Goal: Task Accomplishment & Management: Manage account settings

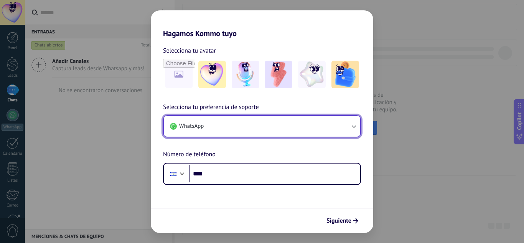
click at [347, 126] on button "WhatsApp" at bounding box center [262, 126] width 197 height 21
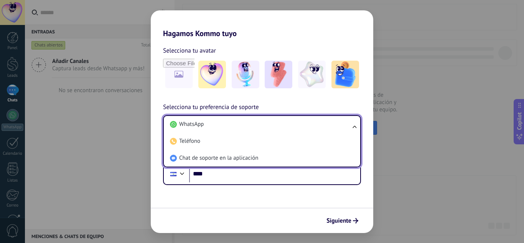
click at [293, 36] on h2 "Hagamos Kommo tuyo" at bounding box center [262, 24] width 223 height 28
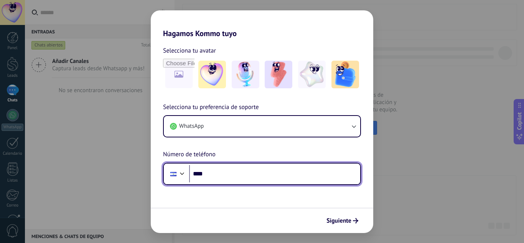
click at [283, 178] on input "****" at bounding box center [274, 174] width 171 height 18
type input "**********"
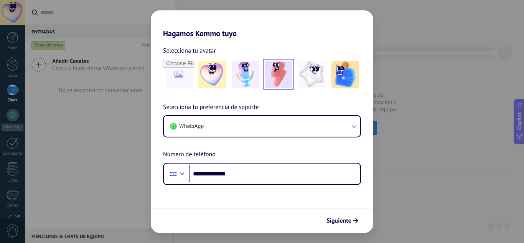
click at [276, 76] on img at bounding box center [279, 75] width 28 height 28
click at [345, 221] on span "Siguiente" at bounding box center [339, 220] width 25 height 5
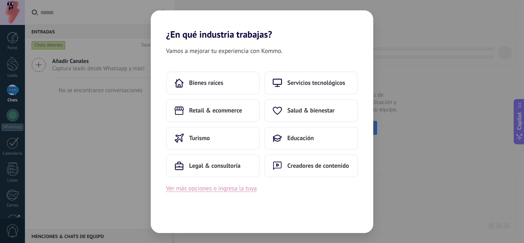
click at [239, 187] on button "Ver más opciones o ingresa la tuya" at bounding box center [211, 188] width 91 height 10
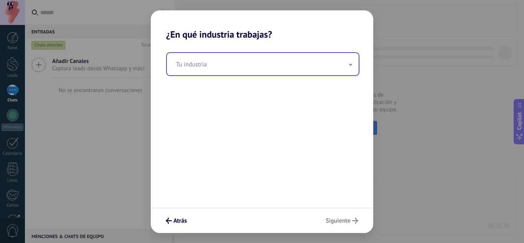
click at [295, 63] on input "text" at bounding box center [263, 64] width 192 height 22
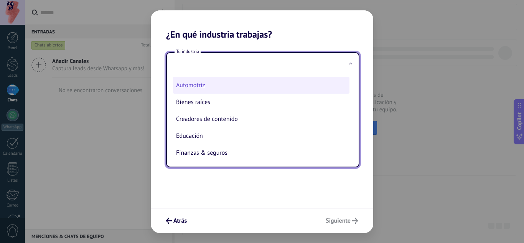
click at [198, 84] on li "Automotriz" at bounding box center [261, 85] width 177 height 17
type input "**********"
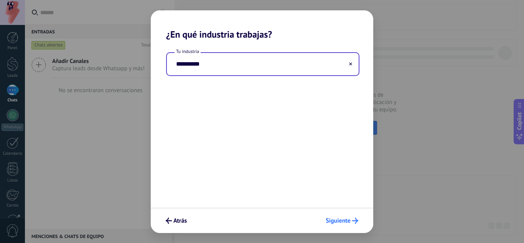
click at [339, 218] on span "Siguiente" at bounding box center [338, 220] width 25 height 5
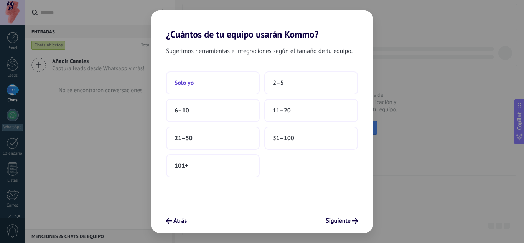
click at [193, 78] on button "Solo yo" at bounding box center [213, 82] width 94 height 23
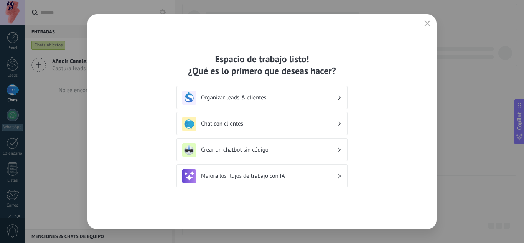
click at [317, 175] on h3 "Mejora los flujos de trabajo con IA" at bounding box center [269, 175] width 136 height 7
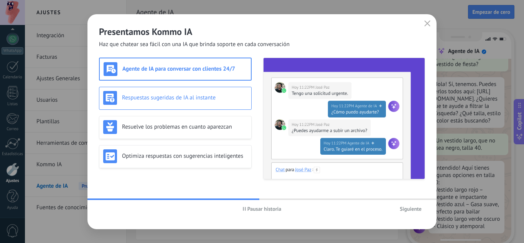
scroll to position [23, 0]
click at [201, 103] on div "Respuestas sugeridas de IA al instante" at bounding box center [175, 98] width 144 height 14
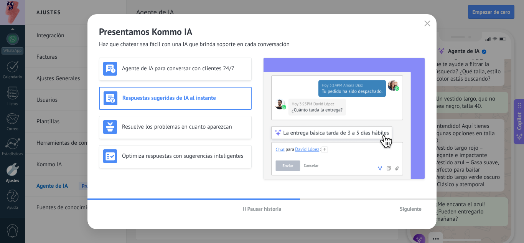
scroll to position [78, 0]
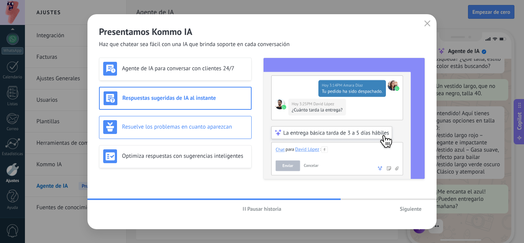
click at [194, 127] on h3 "Resuelve los problemas en cuanto aparezcan" at bounding box center [185, 126] width 126 height 7
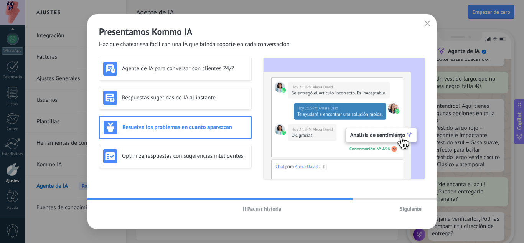
scroll to position [92, 0]
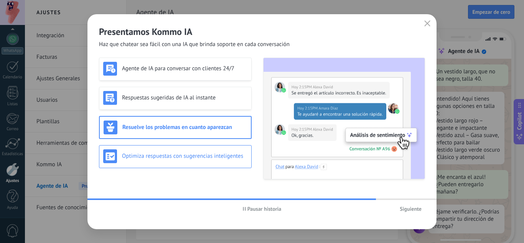
click at [237, 152] on div "Optimiza respuestas con sugerencias inteligentes" at bounding box center [175, 156] width 144 height 14
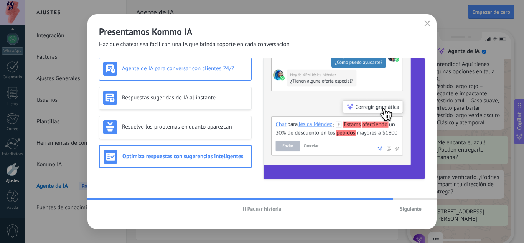
scroll to position [139, 0]
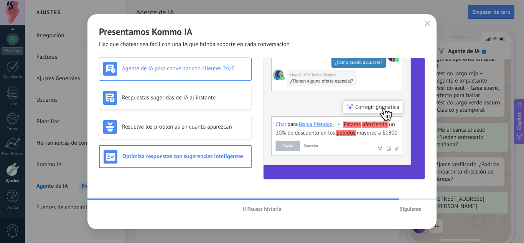
click at [215, 67] on h3 "Agente de IA para conversar con clientes 24/7" at bounding box center [185, 68] width 126 height 7
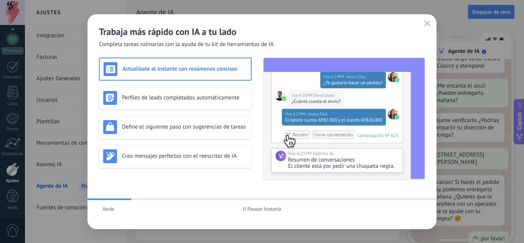
scroll to position [196, 0]
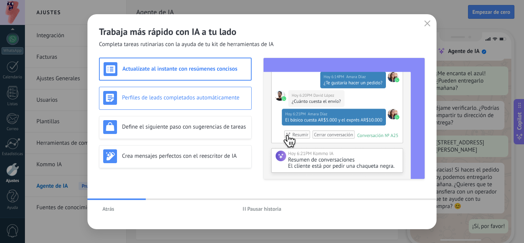
click at [229, 94] on h3 "Perfiles de leads completados automáticamente" at bounding box center [185, 97] width 126 height 7
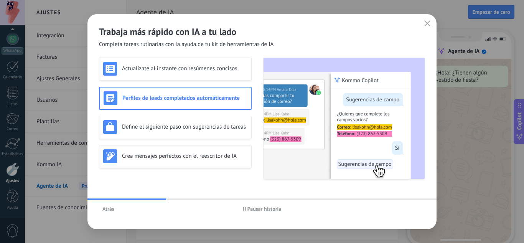
scroll to position [0, 0]
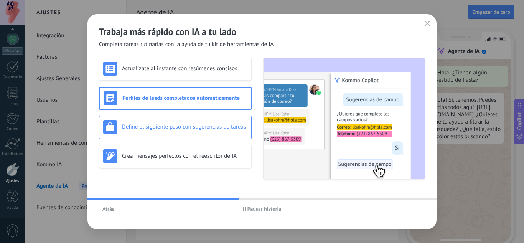
click at [192, 130] on h3 "Define el siguiente paso con sugerencias de tareas" at bounding box center [185, 126] width 126 height 7
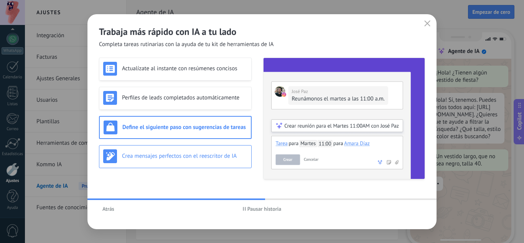
click at [190, 152] on div "Crea mensajes perfectos con el reescritor de IA" at bounding box center [175, 156] width 144 height 14
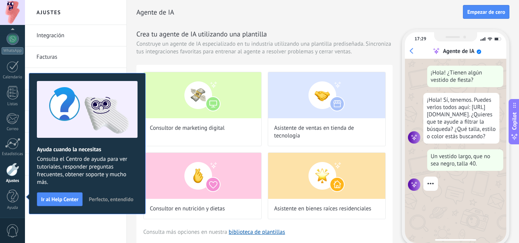
click at [106, 201] on span "Perfecto, entendido" at bounding box center [111, 199] width 45 height 5
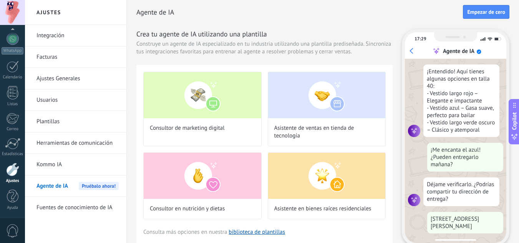
scroll to position [139, 0]
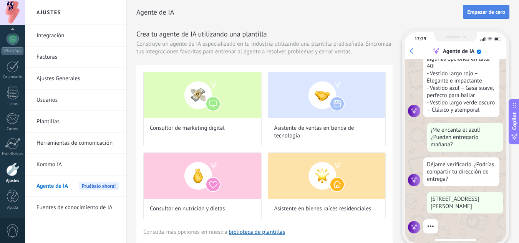
click at [476, 13] on span "Empezar de cero" at bounding box center [486, 11] width 38 height 5
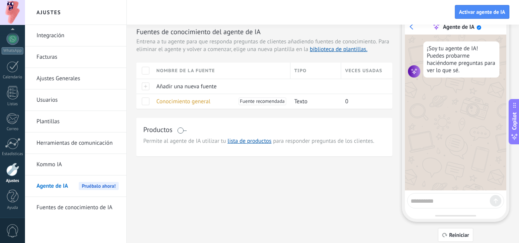
scroll to position [0, 0]
click at [15, 35] on div at bounding box center [13, 38] width 12 height 12
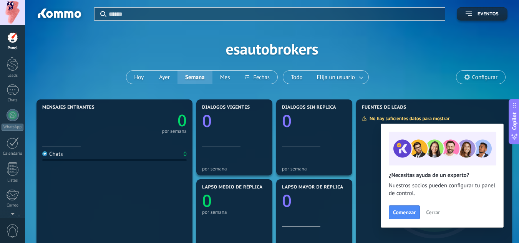
click at [432, 211] on span "Cerrar" at bounding box center [433, 212] width 14 height 5
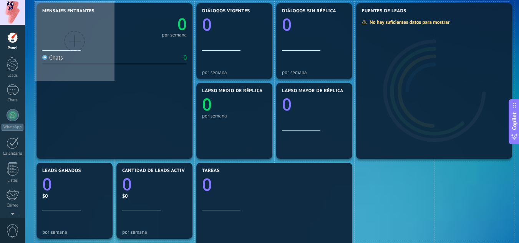
scroll to position [8, 0]
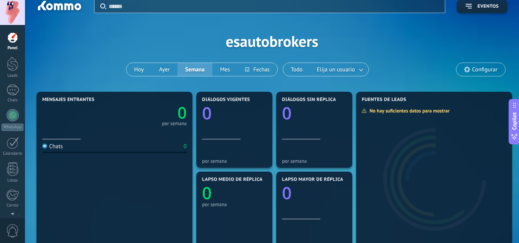
click at [485, 68] on span "Configurar" at bounding box center [484, 69] width 25 height 7
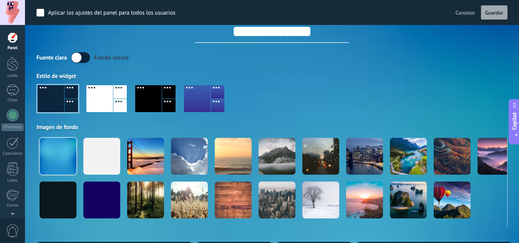
scroll to position [0, 0]
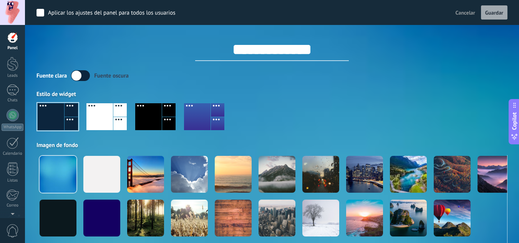
click at [203, 112] on div at bounding box center [197, 116] width 26 height 27
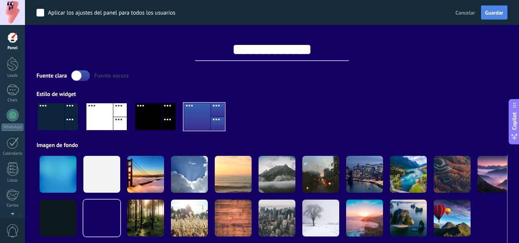
click at [487, 11] on span "Guardar" at bounding box center [494, 12] width 18 height 5
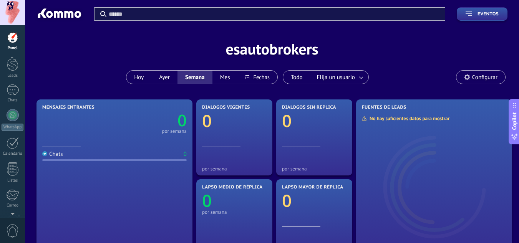
click at [474, 77] on span "Configurar" at bounding box center [484, 77] width 25 height 7
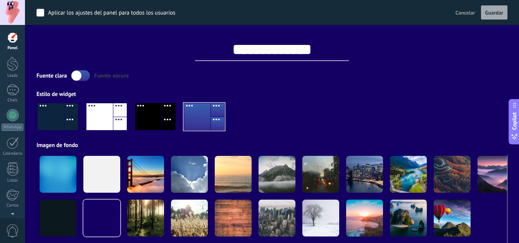
scroll to position [0, 0]
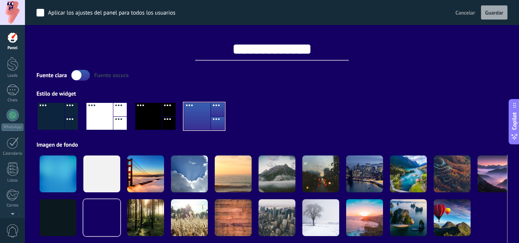
click at [514, 126] on span "Copilot" at bounding box center [514, 121] width 8 height 18
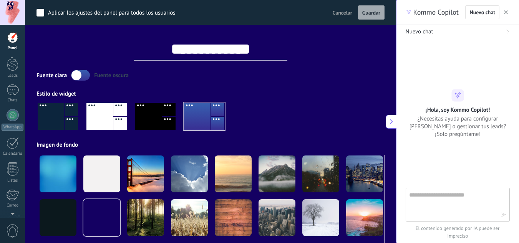
click at [505, 10] on span "button" at bounding box center [506, 12] width 4 height 5
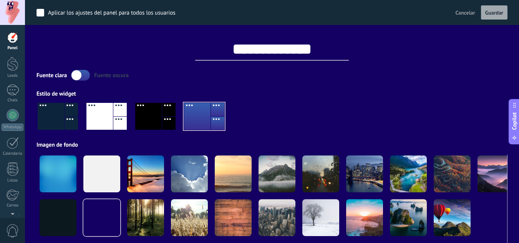
click at [16, 41] on div at bounding box center [13, 38] width 12 height 12
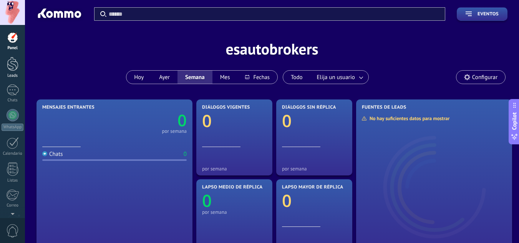
click at [14, 64] on div at bounding box center [13, 64] width 12 height 14
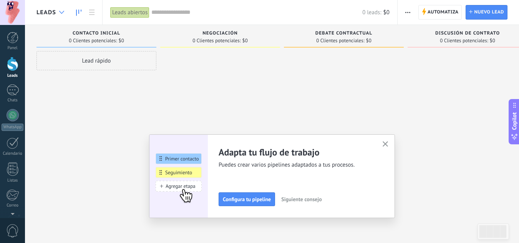
click at [58, 10] on div at bounding box center [61, 12] width 13 height 15
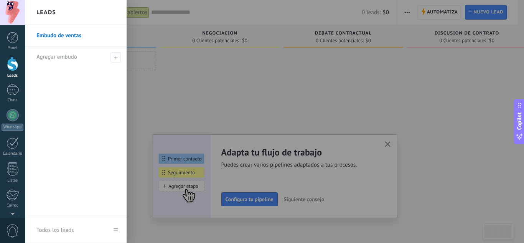
click at [68, 34] on link "Embudo de ventas" at bounding box center [77, 35] width 83 height 21
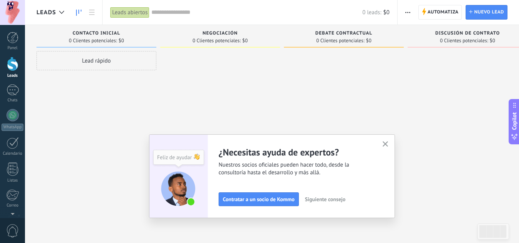
click at [333, 198] on span "Siguiente consejo" at bounding box center [325, 199] width 40 height 5
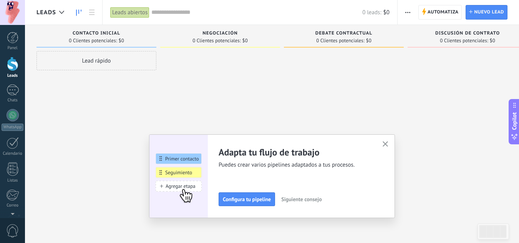
click at [308, 201] on span "Siguiente consejo" at bounding box center [301, 199] width 40 height 5
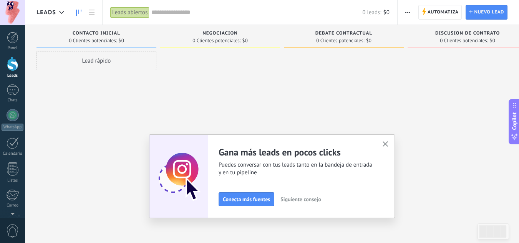
click at [318, 197] on span "Siguiente consejo" at bounding box center [300, 199] width 40 height 5
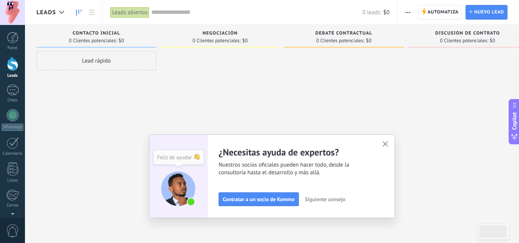
click at [390, 143] on button "button" at bounding box center [385, 144] width 10 height 10
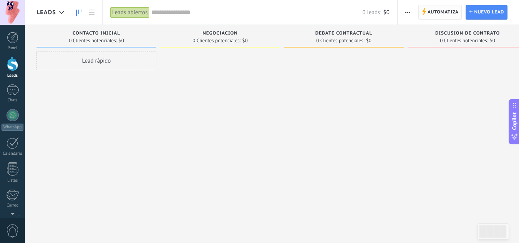
click at [437, 11] on span "Automatiza" at bounding box center [442, 12] width 31 height 14
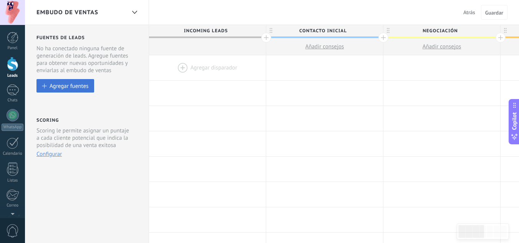
click at [76, 87] on div "Agregar fuentes" at bounding box center [69, 86] width 39 height 7
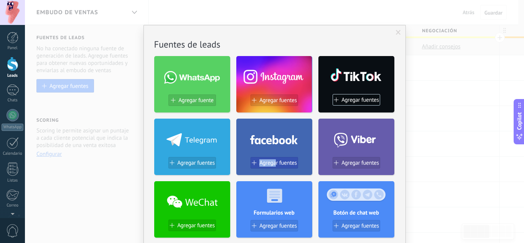
drag, startPoint x: 236, startPoint y: 134, endPoint x: 269, endPoint y: 163, distance: 43.5
click at [269, 163] on div "Agregar fuentes" at bounding box center [274, 147] width 76 height 56
click at [269, 163] on span "Agregar fuentes" at bounding box center [278, 163] width 38 height 7
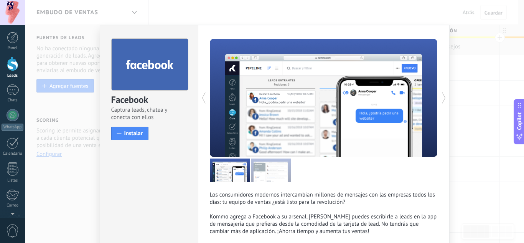
click at [200, 99] on icon at bounding box center [204, 97] width 8 height 15
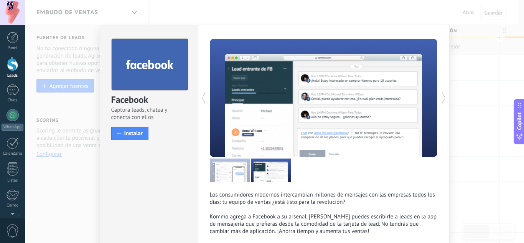
click at [67, 149] on div "Facebook Captura leads, chatea y conecta con ellos install Instalar Los consumi…" at bounding box center [274, 121] width 499 height 243
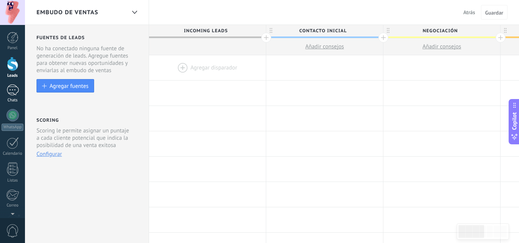
click at [16, 93] on div at bounding box center [13, 89] width 12 height 11
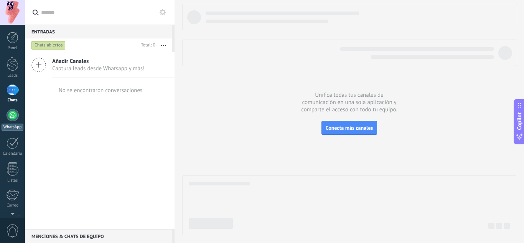
click at [14, 118] on div at bounding box center [13, 115] width 12 height 12
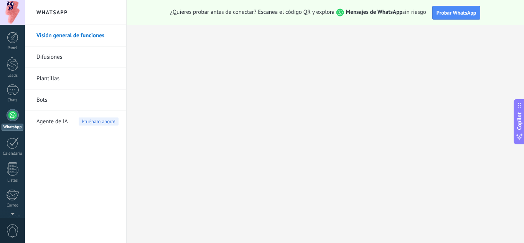
click at [63, 57] on link "Difusiones" at bounding box center [77, 56] width 82 height 21
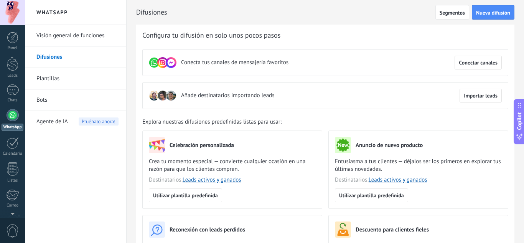
click at [54, 78] on link "Plantillas" at bounding box center [77, 78] width 82 height 21
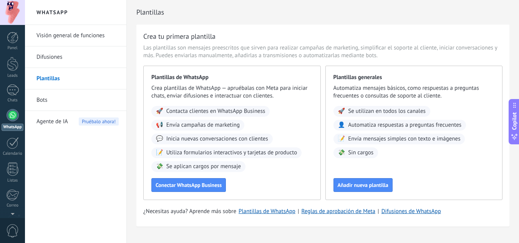
click at [43, 102] on link "Bots" at bounding box center [77, 99] width 82 height 21
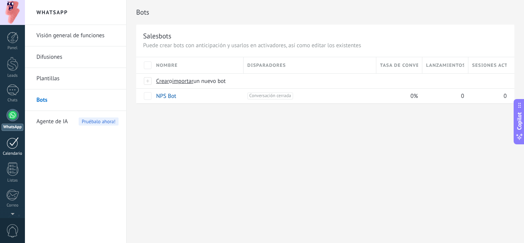
click at [12, 145] on div at bounding box center [13, 143] width 12 height 12
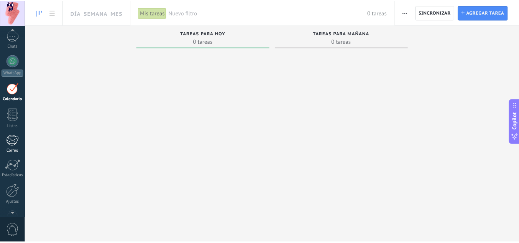
scroll to position [55, 0]
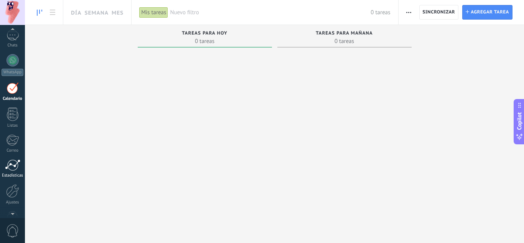
click at [13, 167] on div at bounding box center [12, 165] width 15 height 12
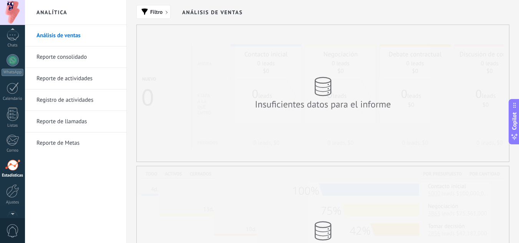
scroll to position [76, 0]
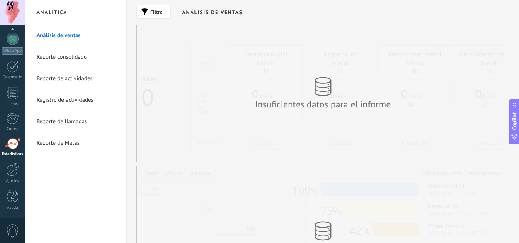
click at [13, 167] on div at bounding box center [12, 169] width 13 height 13
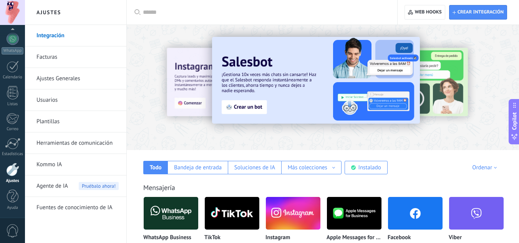
click at [66, 188] on span "Agente de IA" at bounding box center [51, 185] width 31 height 21
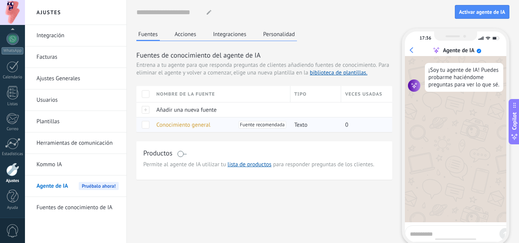
click at [147, 125] on span at bounding box center [146, 125] width 8 height 8
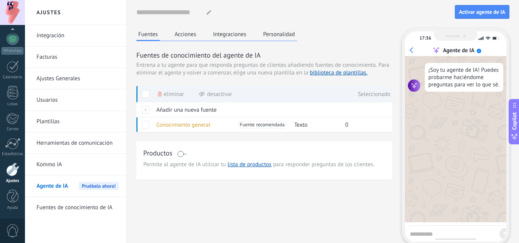
click at [183, 155] on span at bounding box center [182, 154] width 10 height 6
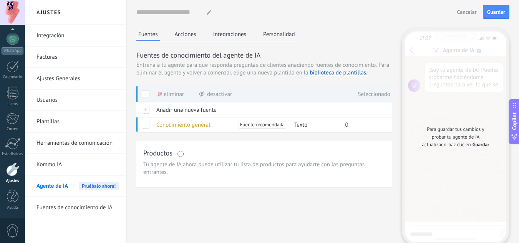
click at [183, 154] on span at bounding box center [182, 154] width 10 height 6
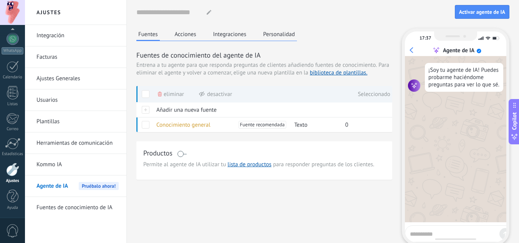
click at [183, 154] on span at bounding box center [182, 154] width 10 height 6
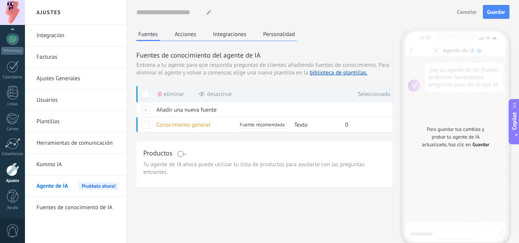
click at [183, 154] on span at bounding box center [182, 154] width 10 height 6
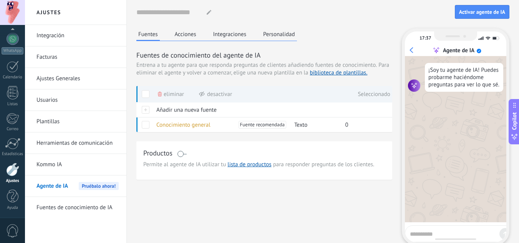
click at [188, 38] on button "Acciones" at bounding box center [185, 34] width 25 height 12
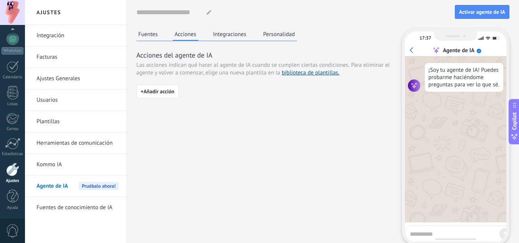
click at [225, 33] on button "Integraciones" at bounding box center [229, 34] width 37 height 12
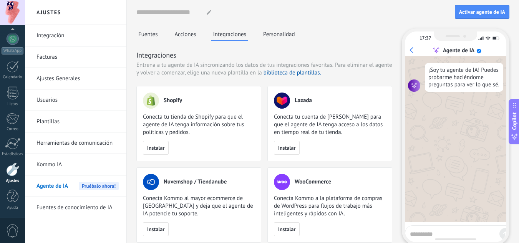
click at [273, 35] on button "Personalidad" at bounding box center [279, 34] width 36 height 12
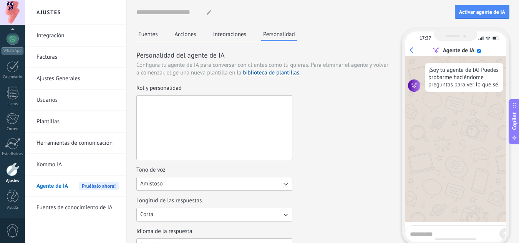
click at [239, 113] on textarea "Rol y personalidad" at bounding box center [214, 128] width 154 height 64
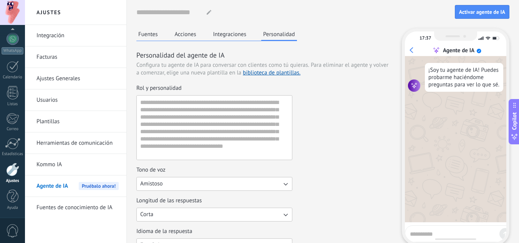
click at [327, 113] on div "Rol y personalidad" at bounding box center [264, 122] width 256 height 76
click at [420, 230] on textarea at bounding box center [453, 233] width 86 height 10
click at [52, 56] on link "Facturas" at bounding box center [77, 56] width 82 height 21
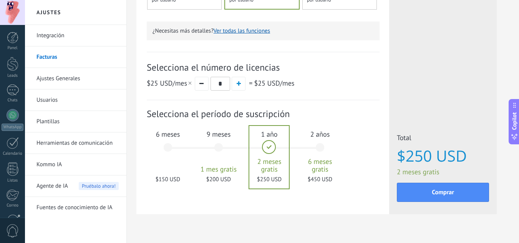
scroll to position [234, 0]
click at [166, 145] on div "6 meses $150 USD" at bounding box center [167, 150] width 41 height 54
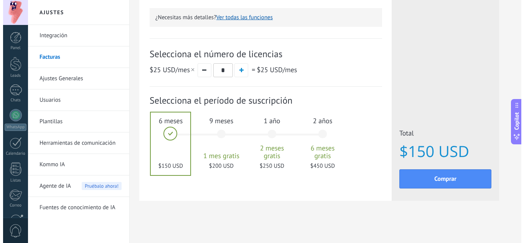
scroll to position [247, 0]
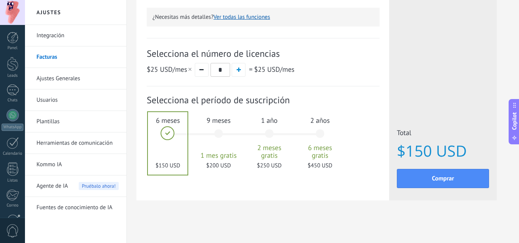
click at [249, 19] on button "Ver todas las funciones" at bounding box center [241, 16] width 56 height 7
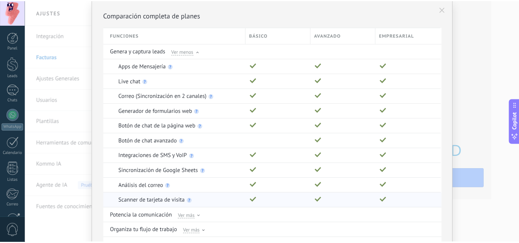
scroll to position [0, 0]
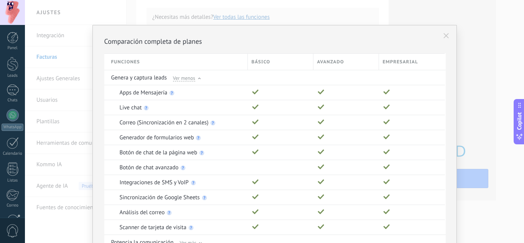
click at [444, 35] on icon at bounding box center [446, 35] width 5 height 5
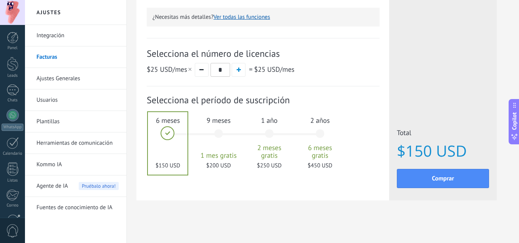
click at [320, 111] on div "2 años 6 meses gratis $450 USD" at bounding box center [319, 137] width 41 height 54
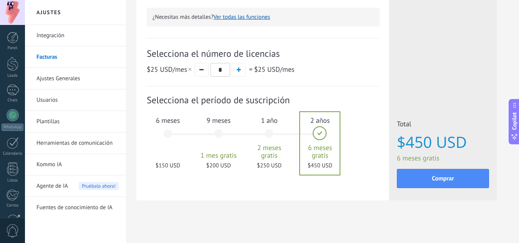
click at [72, 81] on link "Ajustes Generales" at bounding box center [77, 78] width 82 height 21
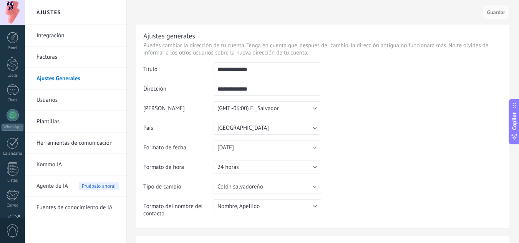
click at [222, 68] on input "**********" at bounding box center [266, 69] width 107 height 14
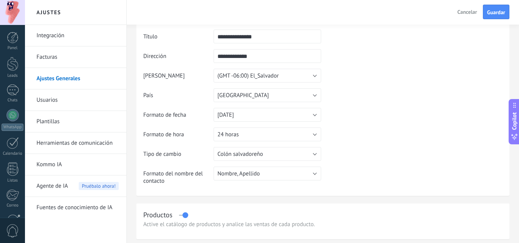
scroll to position [34, 0]
type input "**********"
click at [310, 149] on button "Colón salvadoreño" at bounding box center [266, 153] width 107 height 14
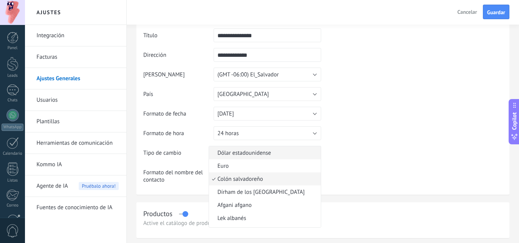
click at [263, 154] on span "Dólar estadounidense" at bounding box center [263, 152] width 109 height 7
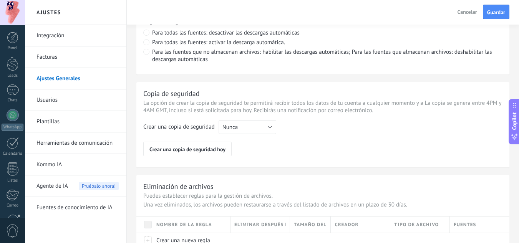
scroll to position [617, 0]
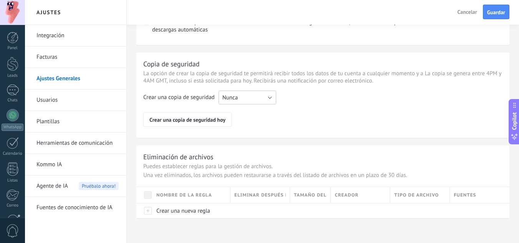
click at [269, 96] on button "Nunca" at bounding box center [247, 98] width 58 height 14
click at [253, 113] on span "Cada semana" at bounding box center [243, 110] width 59 height 7
click at [504, 10] on span "Guardar" at bounding box center [496, 12] width 18 height 5
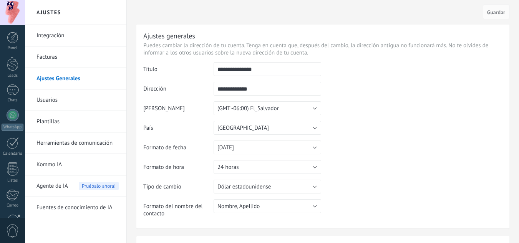
click at [56, 101] on link "Usuarios" at bounding box center [77, 99] width 82 height 21
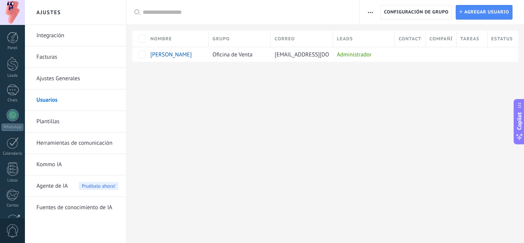
click at [48, 123] on link "Plantillas" at bounding box center [77, 121] width 82 height 21
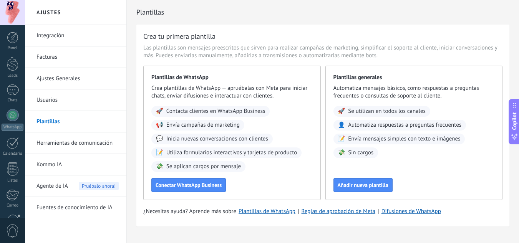
click at [74, 140] on link "Herramientas de comunicación" at bounding box center [77, 142] width 82 height 21
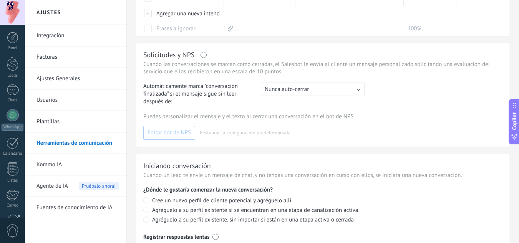
scroll to position [263, 0]
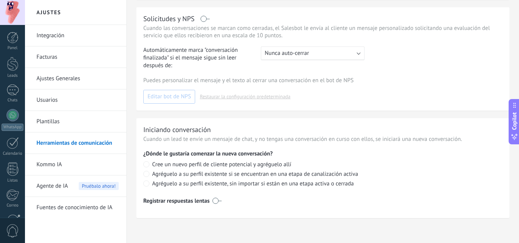
click at [56, 162] on link "Kommo IA" at bounding box center [77, 164] width 82 height 21
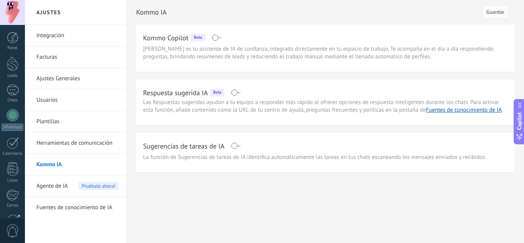
click at [59, 184] on span "Agente de IA" at bounding box center [51, 185] width 31 height 21
